Goal: Task Accomplishment & Management: Manage account settings

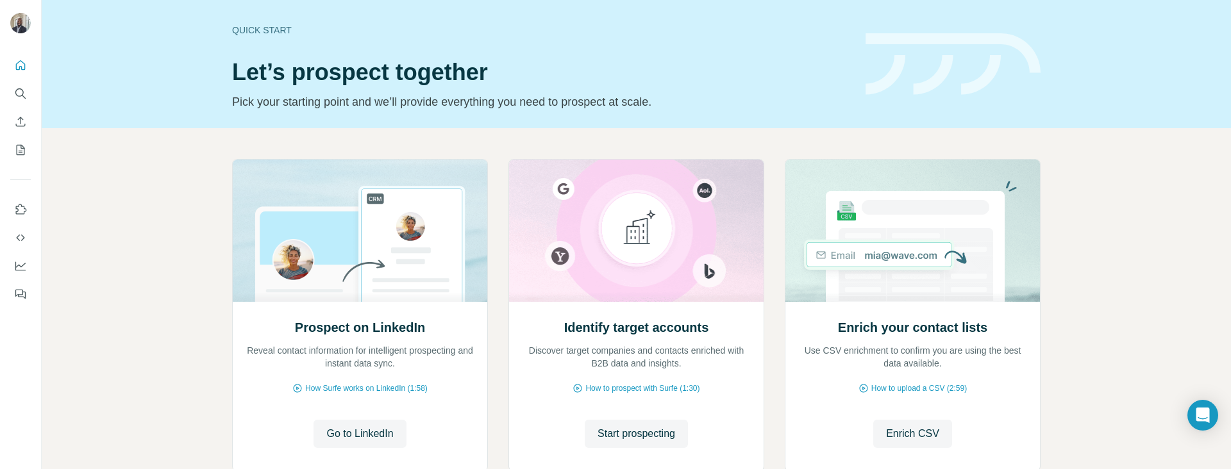
scroll to position [85, 0]
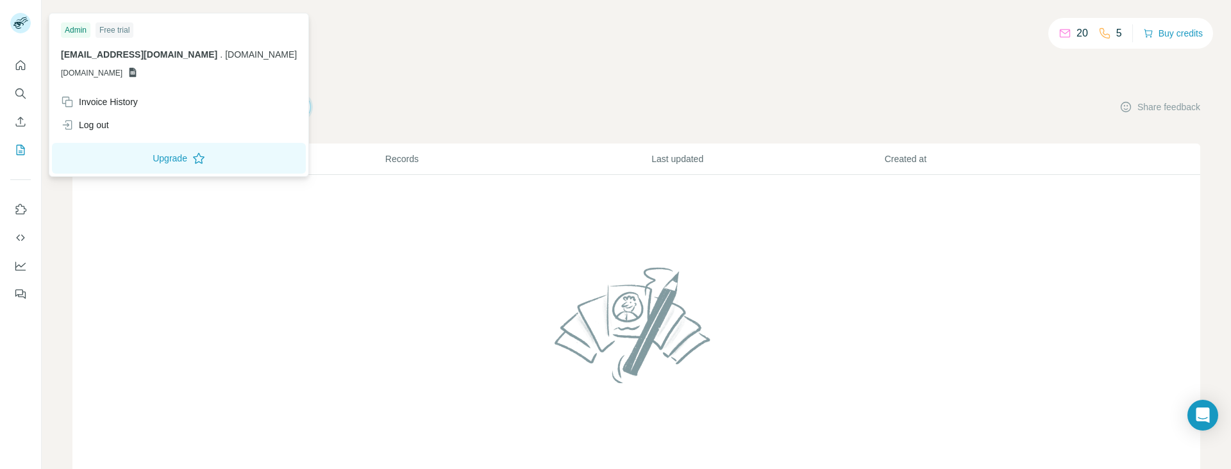
click at [24, 20] on icon at bounding box center [24, 20] width 6 height 3
click at [107, 129] on div "Log out" at bounding box center [85, 125] width 48 height 13
